Goal: Transaction & Acquisition: Purchase product/service

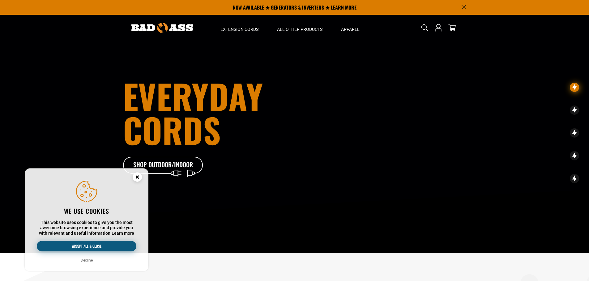
click at [102, 248] on button "Accept all & close" at bounding box center [86, 246] width 99 height 11
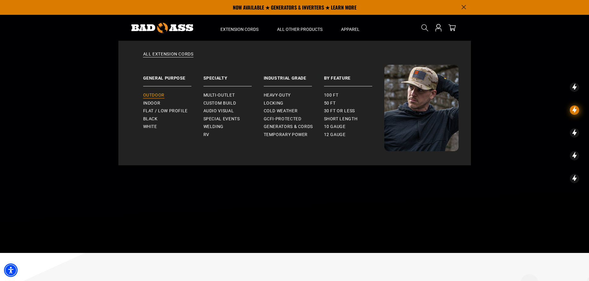
click at [159, 95] on span "Outdoor" at bounding box center [153, 96] width 21 height 6
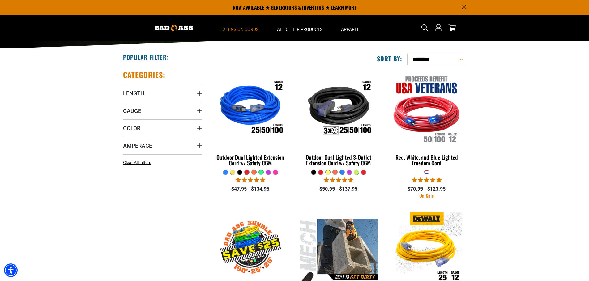
scroll to position [93, 0]
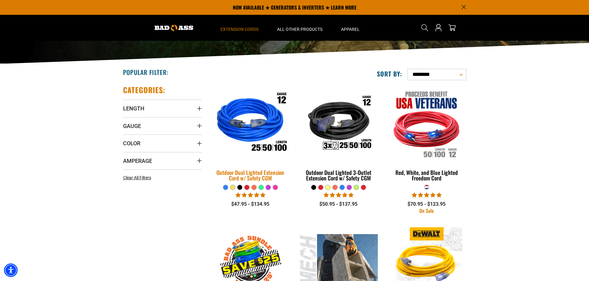
click at [246, 174] on div "Outdoor Dual Lighted Extension Cord w/ Safety CGM" at bounding box center [250, 175] width 79 height 11
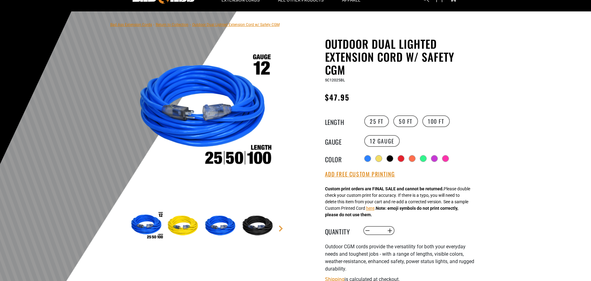
scroll to position [31, 0]
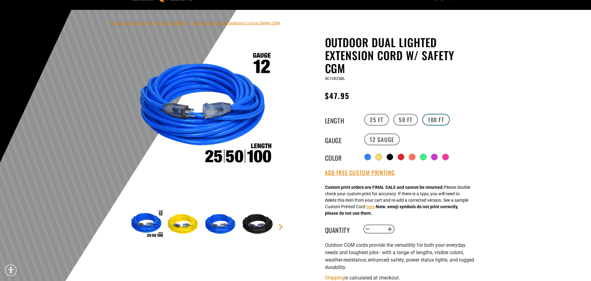
click at [430, 120] on label "100 FT" at bounding box center [436, 120] width 28 height 12
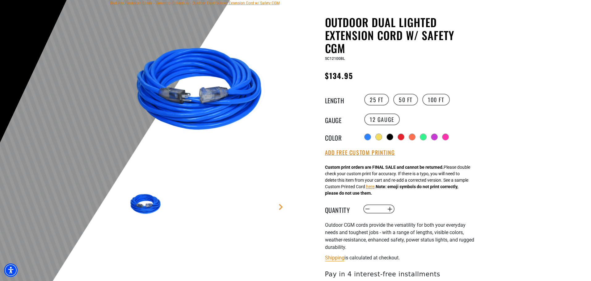
scroll to position [62, 0]
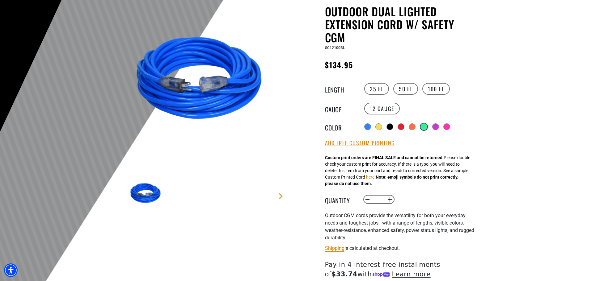
click at [425, 124] on div at bounding box center [424, 127] width 6 height 6
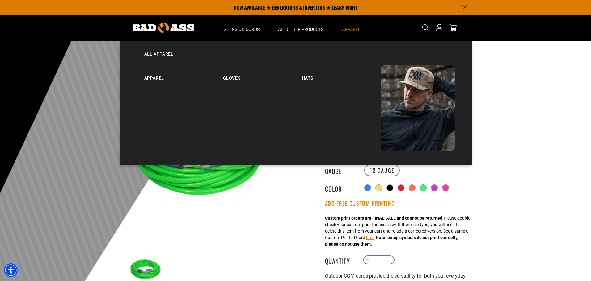
click at [356, 27] on span "Apparel" at bounding box center [351, 30] width 19 height 6
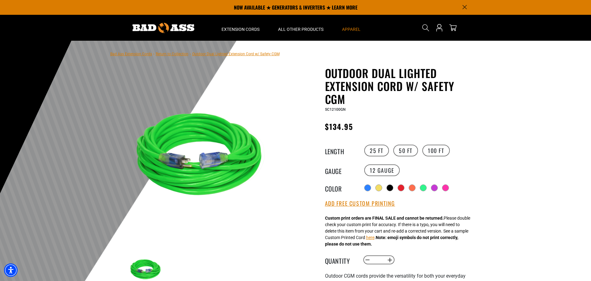
click at [354, 29] on span "Apparel" at bounding box center [351, 30] width 19 height 6
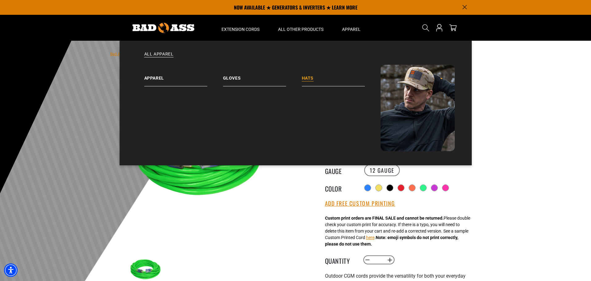
click at [313, 79] on link "Hats" at bounding box center [341, 76] width 79 height 22
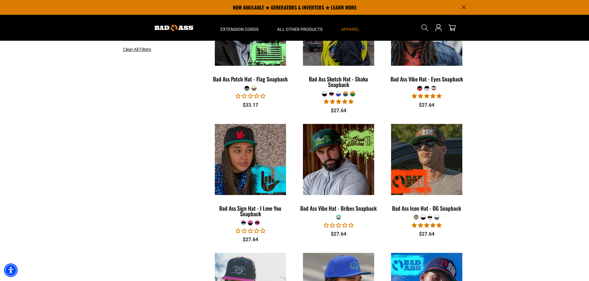
scroll to position [185, 0]
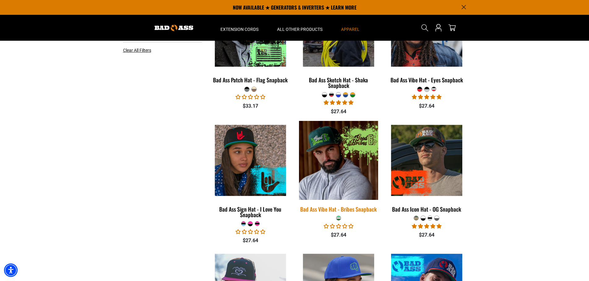
click at [334, 155] on img at bounding box center [338, 160] width 87 height 79
